Goal: Complete application form

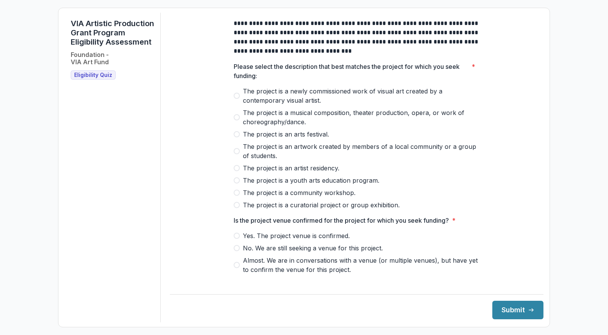
click at [236, 99] on span at bounding box center [237, 96] width 6 height 6
click at [237, 208] on span at bounding box center [237, 205] width 6 height 6
click at [237, 99] on span at bounding box center [237, 96] width 6 height 6
click at [235, 208] on span at bounding box center [237, 205] width 6 height 6
click at [234, 239] on span at bounding box center [237, 236] width 6 height 6
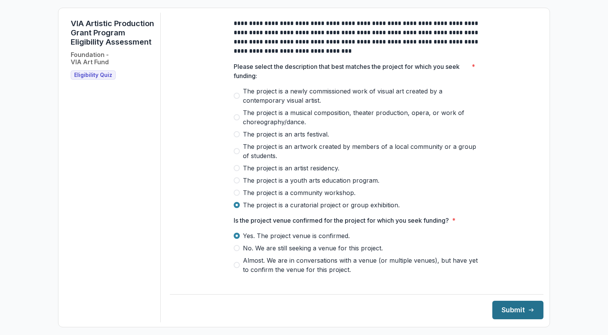
click at [417, 313] on button "Submit" at bounding box center [518, 310] width 51 height 18
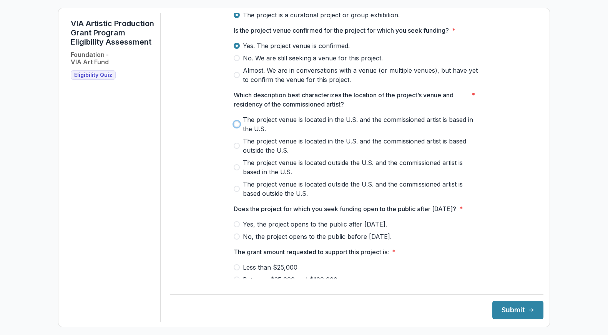
scroll to position [228, 0]
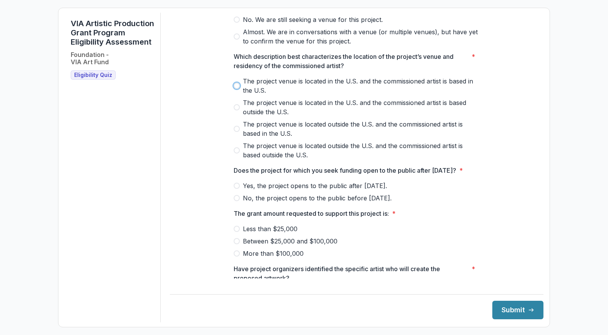
click at [184, 184] on div "**********" at bounding box center [357, 53] width 374 height 538
click at [236, 89] on span at bounding box center [237, 86] width 6 height 6
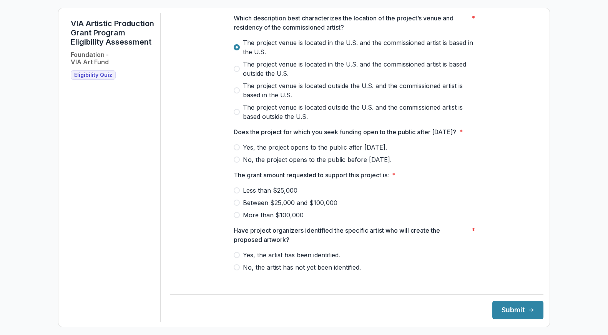
scroll to position [282, 0]
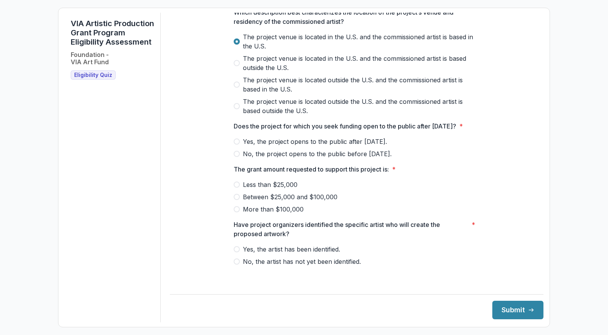
click at [234, 145] on span at bounding box center [237, 141] width 6 height 6
click at [237, 200] on span at bounding box center [237, 197] width 6 height 6
click at [235, 252] on span at bounding box center [237, 249] width 6 height 6
click at [417, 311] on button "Submit" at bounding box center [518, 310] width 51 height 18
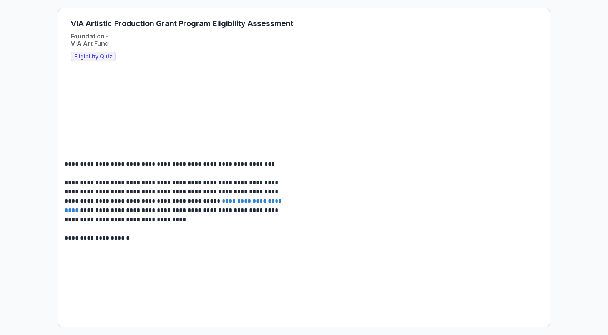
click at [81, 59] on span "Eligibility Quiz" at bounding box center [93, 56] width 38 height 7
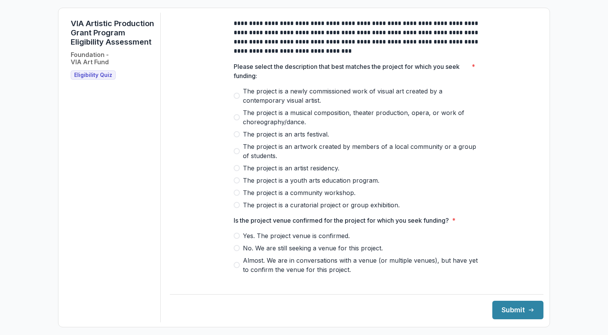
click at [235, 99] on span at bounding box center [237, 96] width 6 height 6
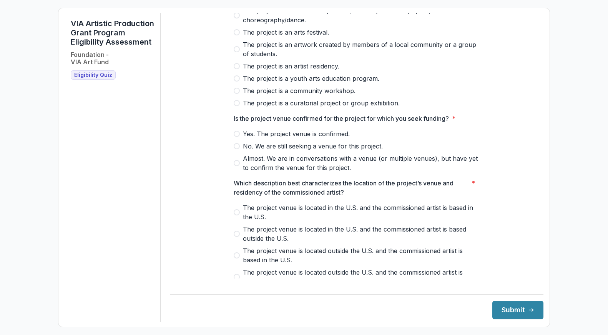
scroll to position [115, 0]
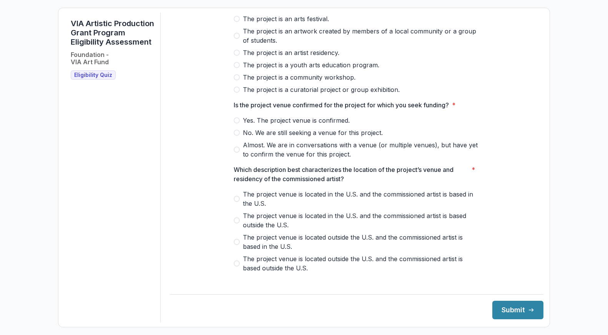
click at [236, 123] on span at bounding box center [237, 120] width 6 height 6
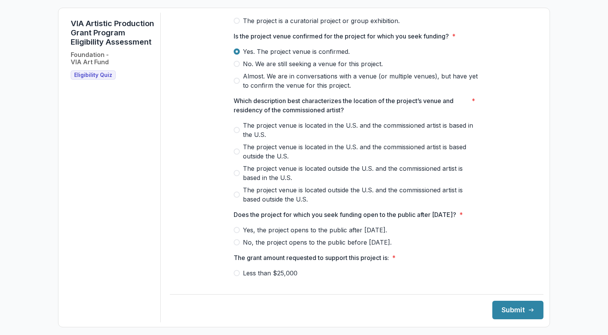
scroll to position [192, 0]
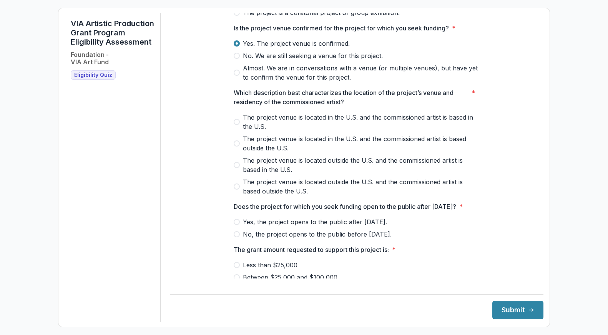
click at [236, 125] on span at bounding box center [237, 122] width 6 height 6
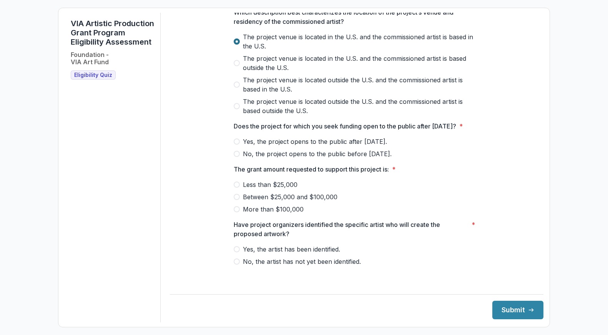
scroll to position [282, 0]
click at [234, 145] on span at bounding box center [237, 141] width 6 height 6
click at [236, 200] on span at bounding box center [237, 197] width 6 height 6
click at [234, 252] on span at bounding box center [237, 249] width 6 height 6
click at [529, 310] on line "submit" at bounding box center [531, 310] width 4 height 0
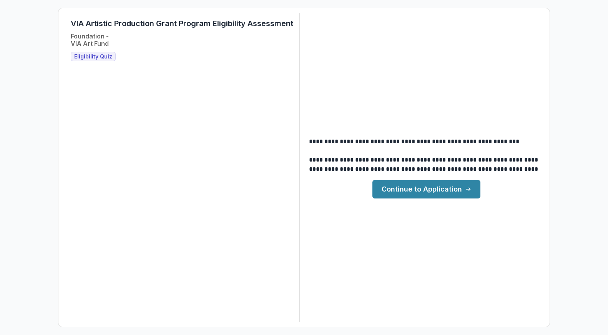
click at [415, 195] on link "Continue to Application" at bounding box center [427, 189] width 108 height 18
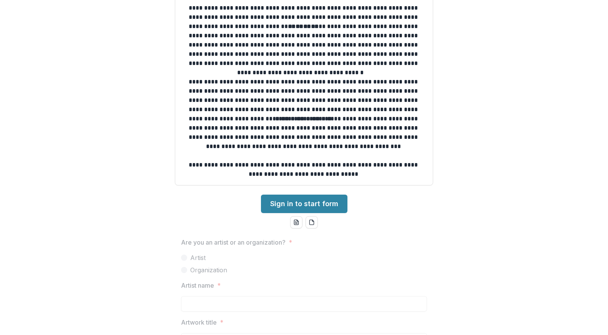
scroll to position [154, 0]
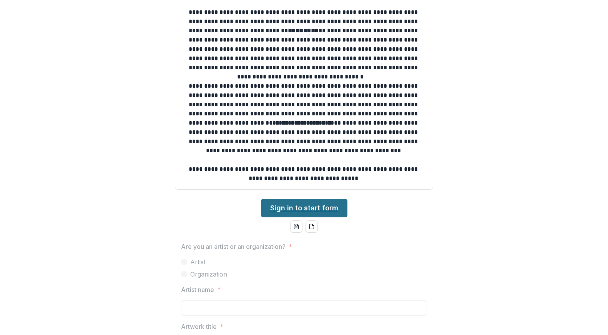
click at [326, 211] on link "Sign in to start form" at bounding box center [304, 208] width 87 height 18
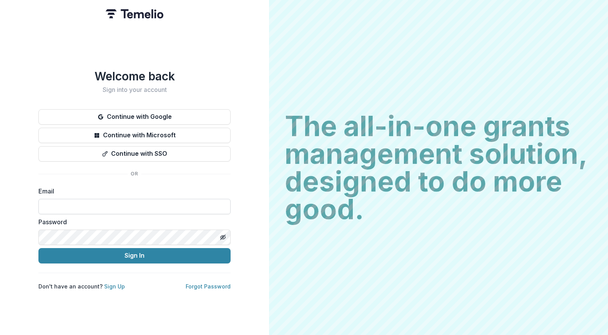
click at [203, 206] on input at bounding box center [134, 206] width 192 height 15
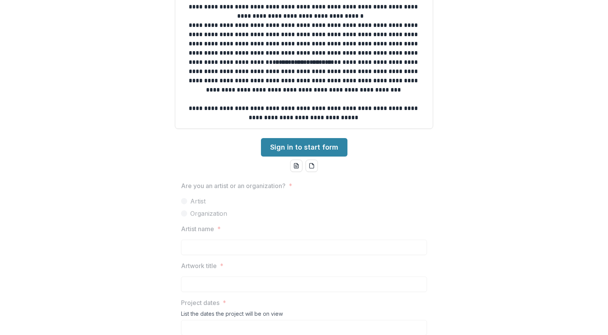
scroll to position [192, 0]
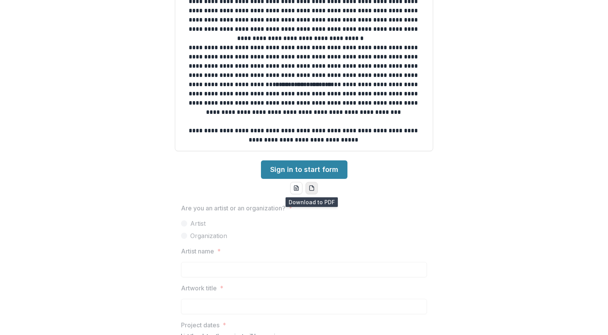
click at [313, 187] on icon "pdf-download" at bounding box center [314, 187] width 2 height 2
click at [293, 189] on icon "word-download" at bounding box center [296, 188] width 6 height 6
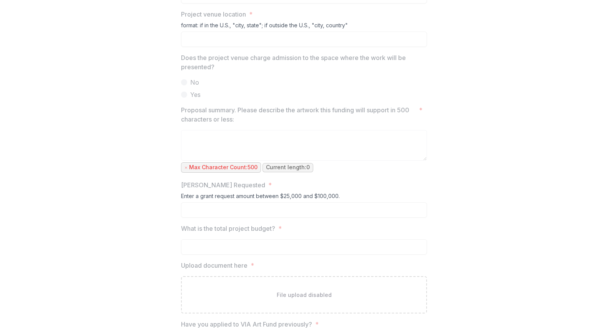
scroll to position [623, 0]
